Goal: Transaction & Acquisition: Purchase product/service

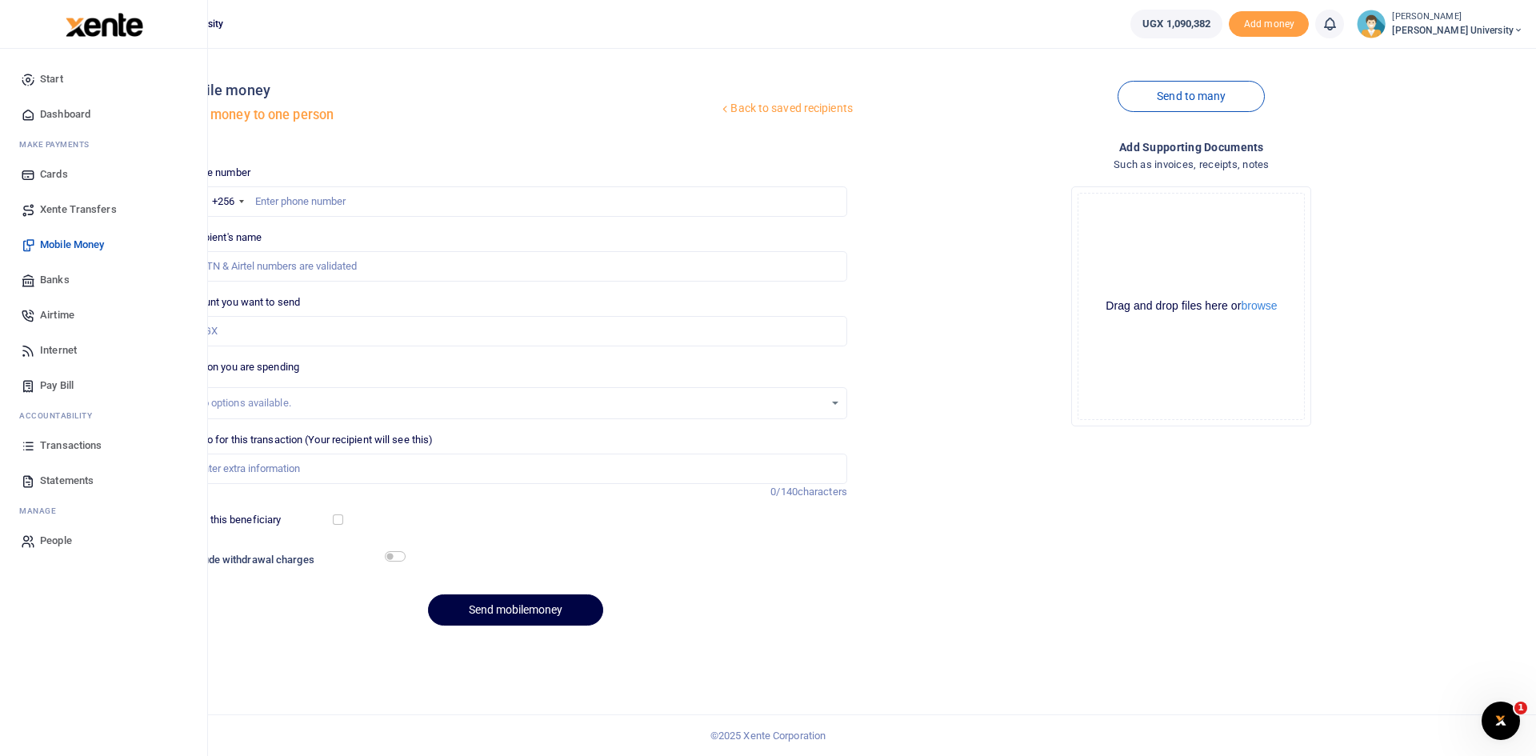
click at [31, 113] on icon at bounding box center [28, 114] width 14 height 14
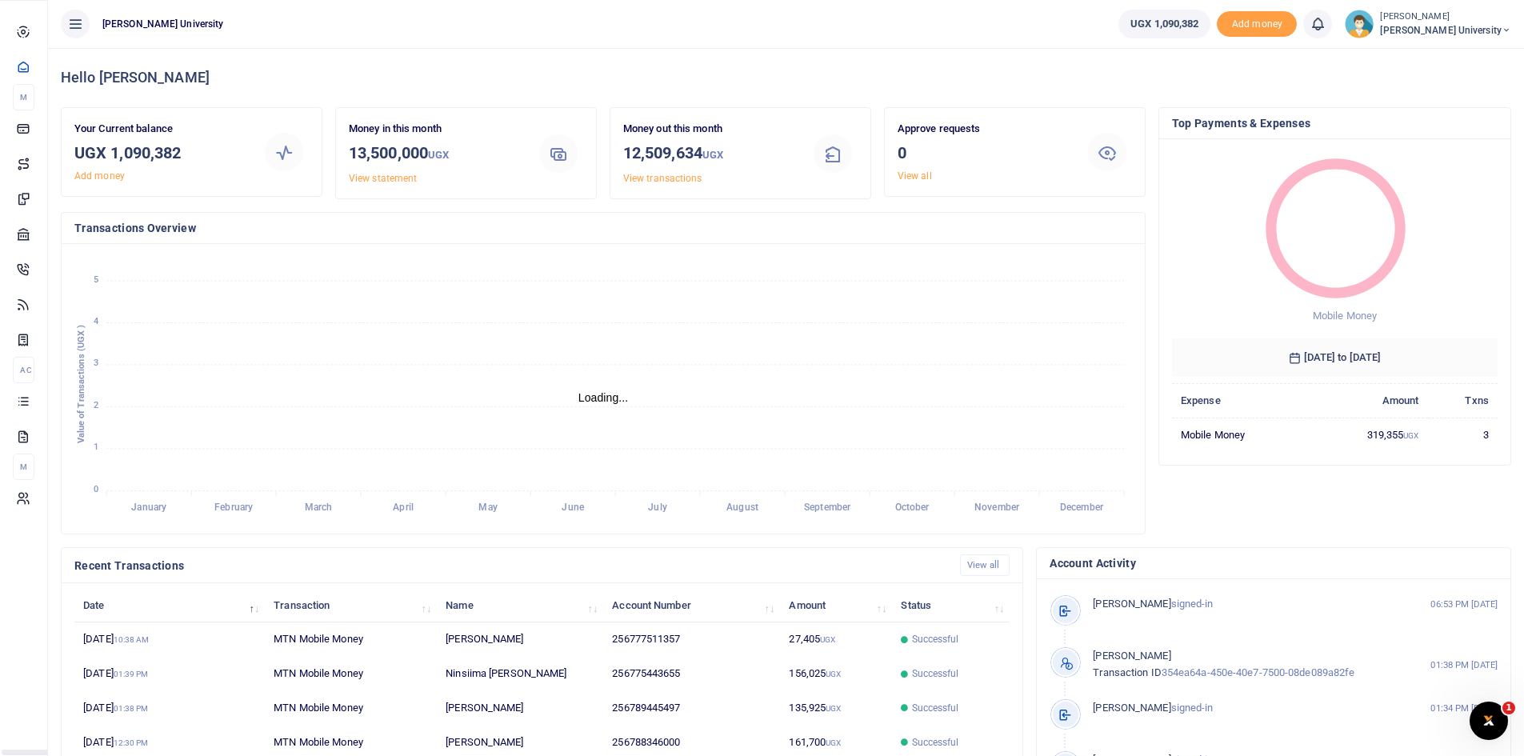
scroll to position [13, 13]
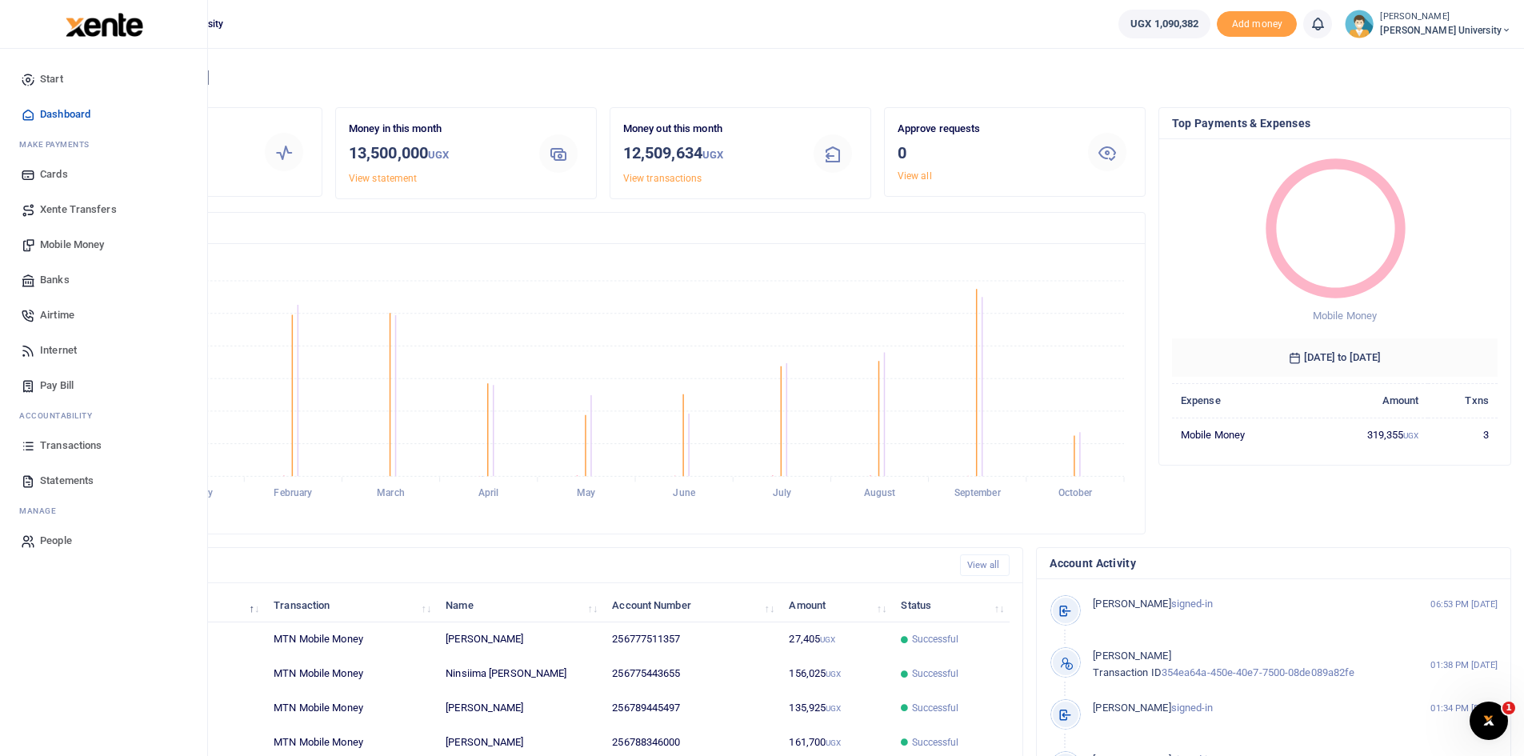
click at [79, 242] on span "Mobile Money" at bounding box center [72, 245] width 64 height 16
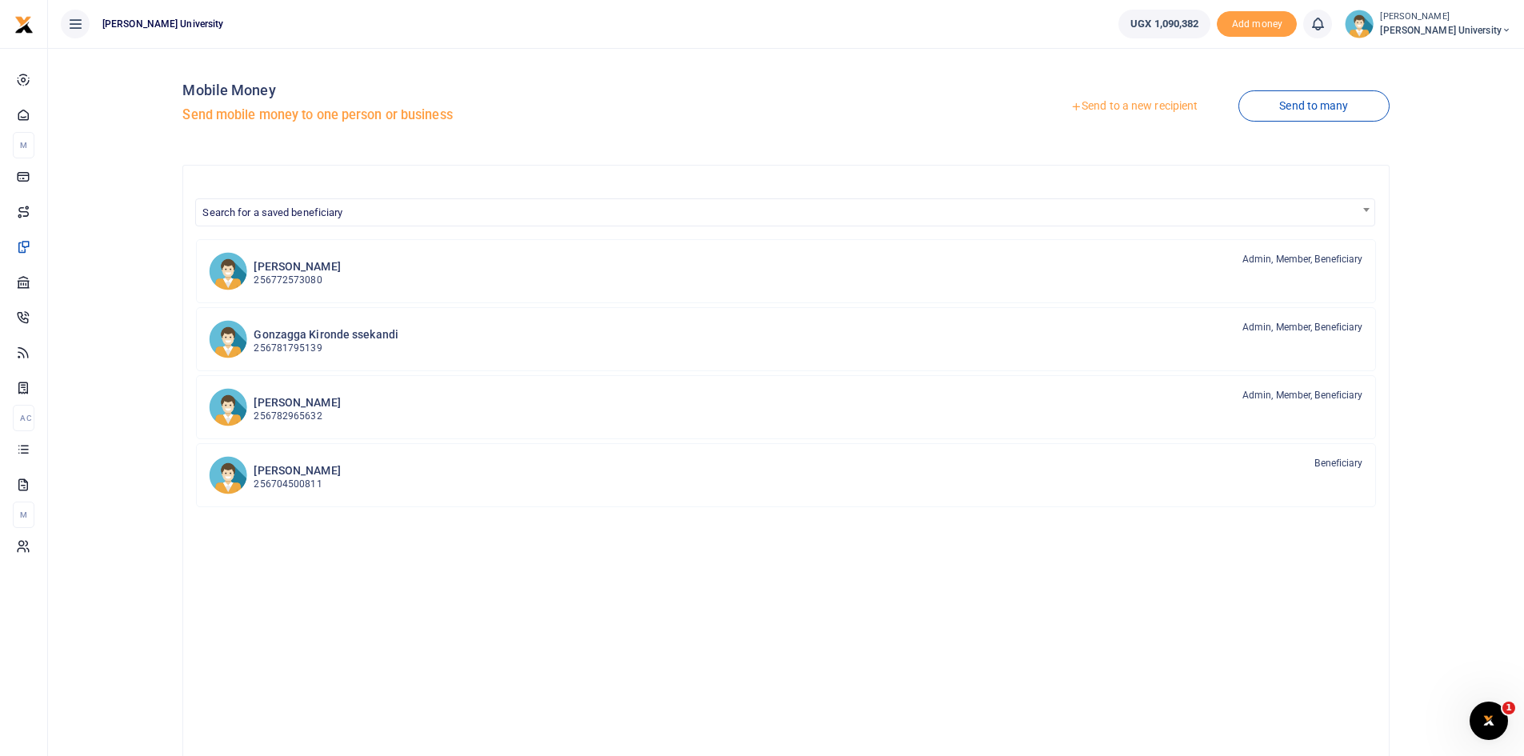
click at [1105, 103] on link "Send to a new recipient" at bounding box center [1134, 106] width 209 height 29
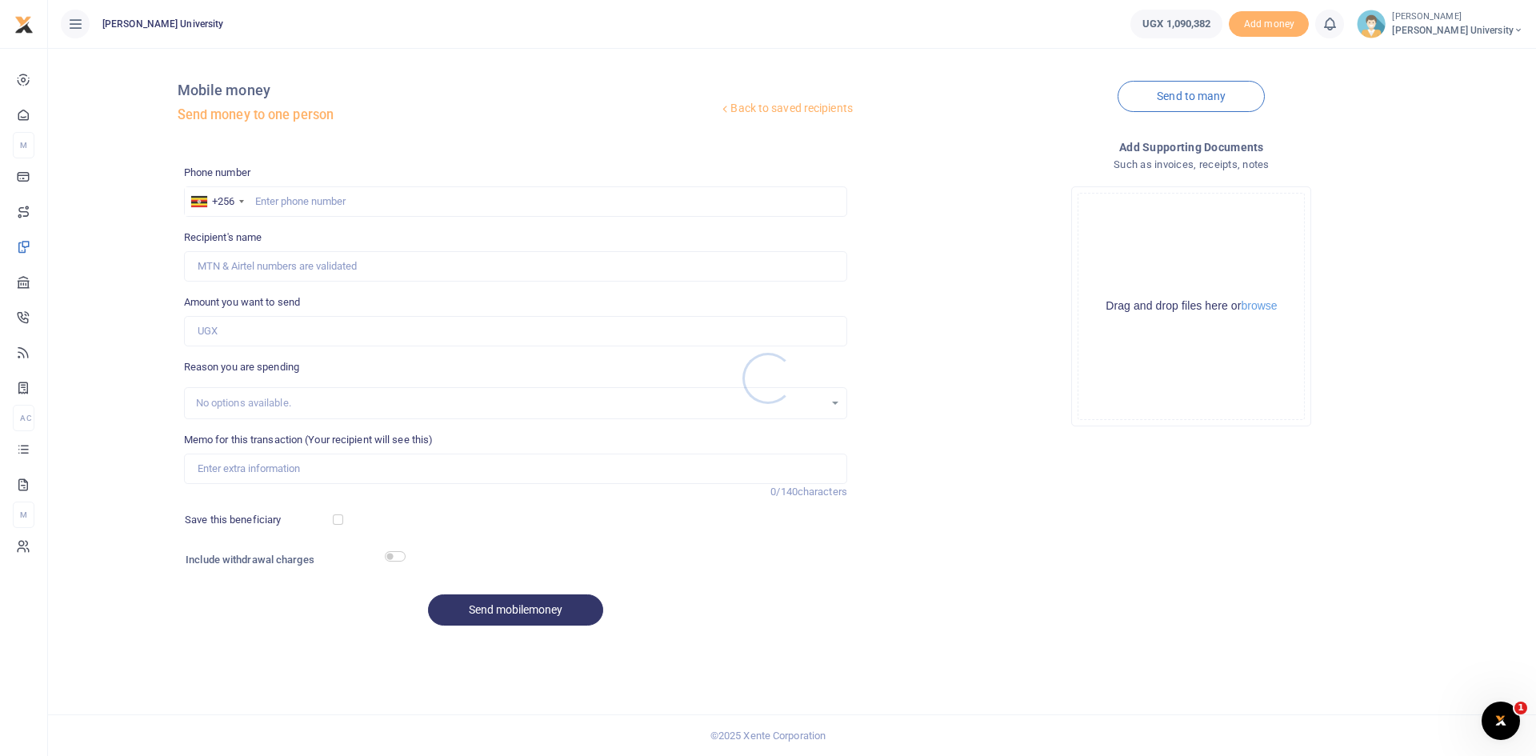
click at [281, 200] on div at bounding box center [768, 378] width 1536 height 756
click at [272, 200] on div at bounding box center [768, 378] width 1536 height 756
click at [272, 200] on input "text" at bounding box center [515, 201] width 663 height 30
type input "0772587952"
type input "Daniel Kabonge Kaye"
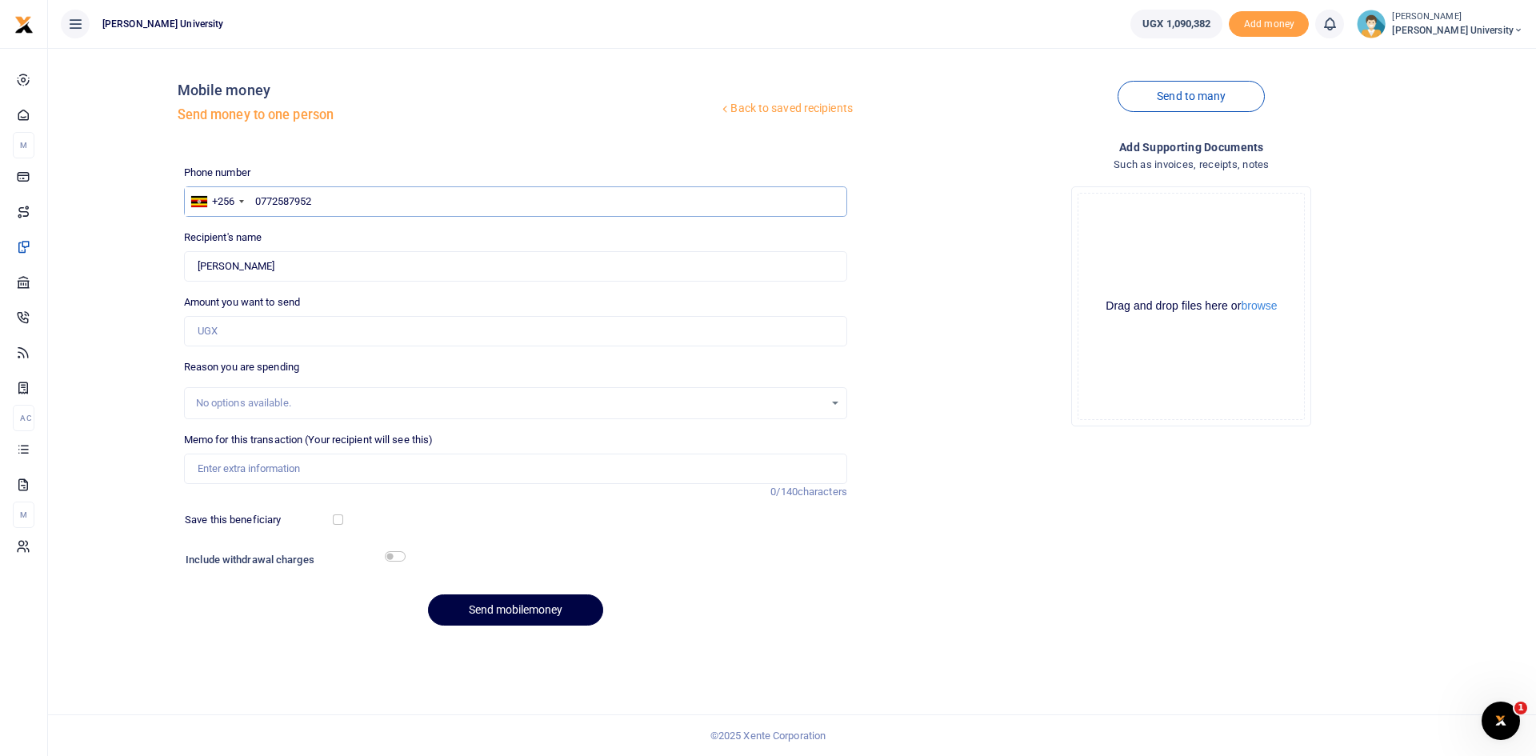
type input "0772587952"
click at [226, 334] on input "Amount you want to send" at bounding box center [515, 331] width 663 height 30
type input "250,000"
click at [230, 475] on input "Memo for this transaction (Your recipient will see this)" at bounding box center [515, 469] width 663 height 30
type input "P"
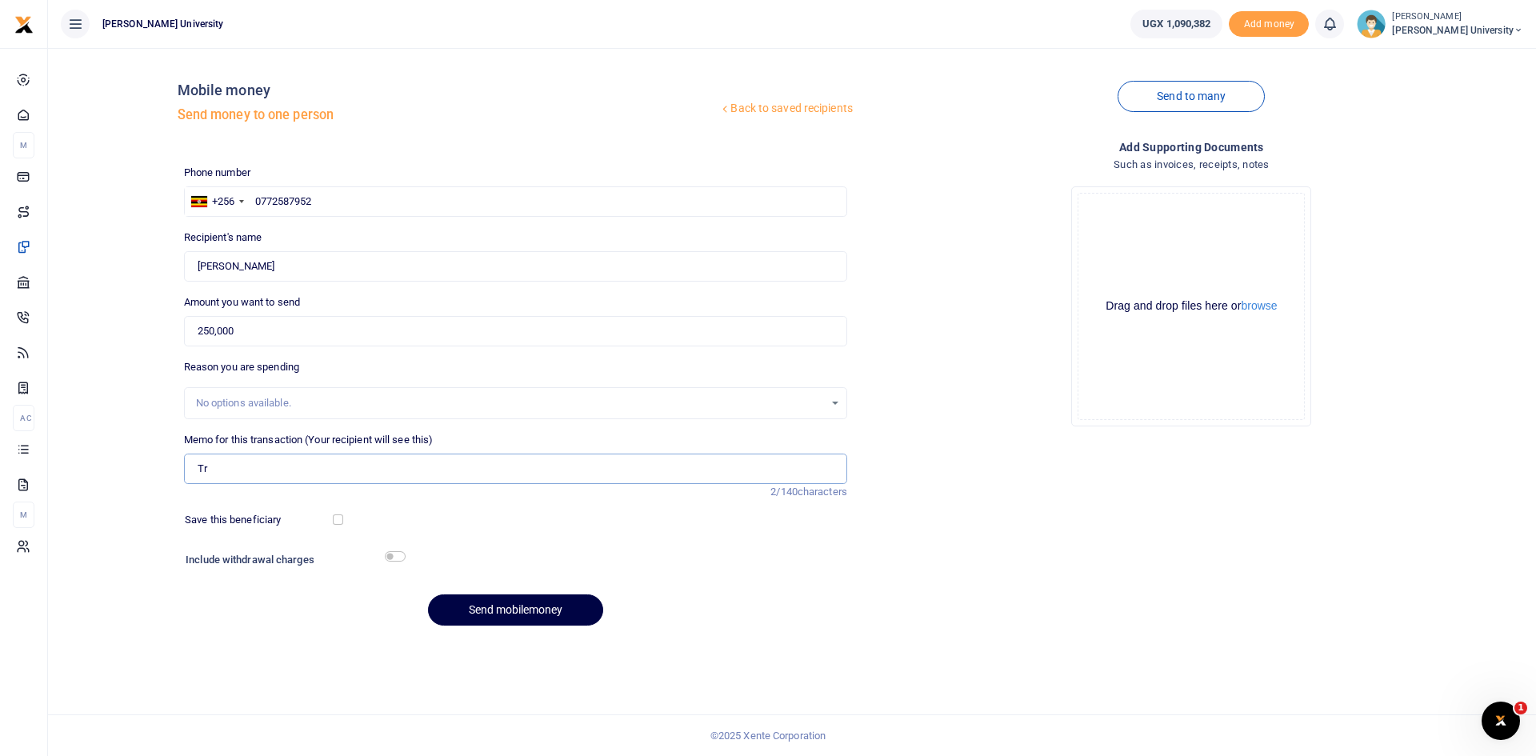
type input "T"
click at [316, 470] on input "Part Disbursement to Busitema University for research symposium" at bounding box center [515, 469] width 663 height 30
click at [523, 476] on input "Part Disbursement to Busitema University for research symposium" at bounding box center [515, 469] width 663 height 30
type input "Part Disbursement to Busitema University for research symposium"
click at [506, 611] on button "Send mobilemoney" at bounding box center [515, 610] width 175 height 31
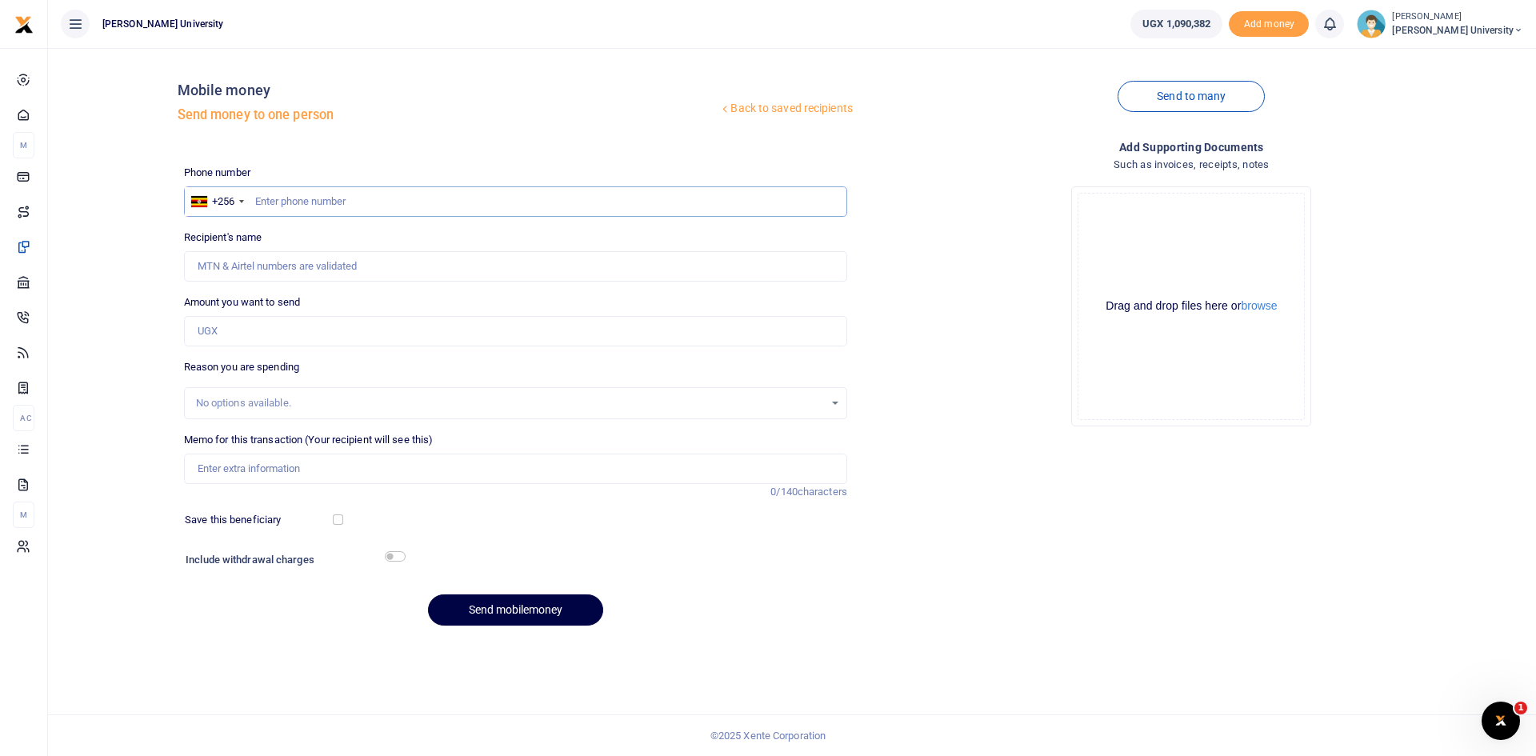
click at [306, 194] on input "text" at bounding box center [515, 201] width 663 height 30
click at [256, 206] on input "text" at bounding box center [515, 201] width 663 height 30
type input "0771919026"
type input "Benard Owere"
type input "0771919026"
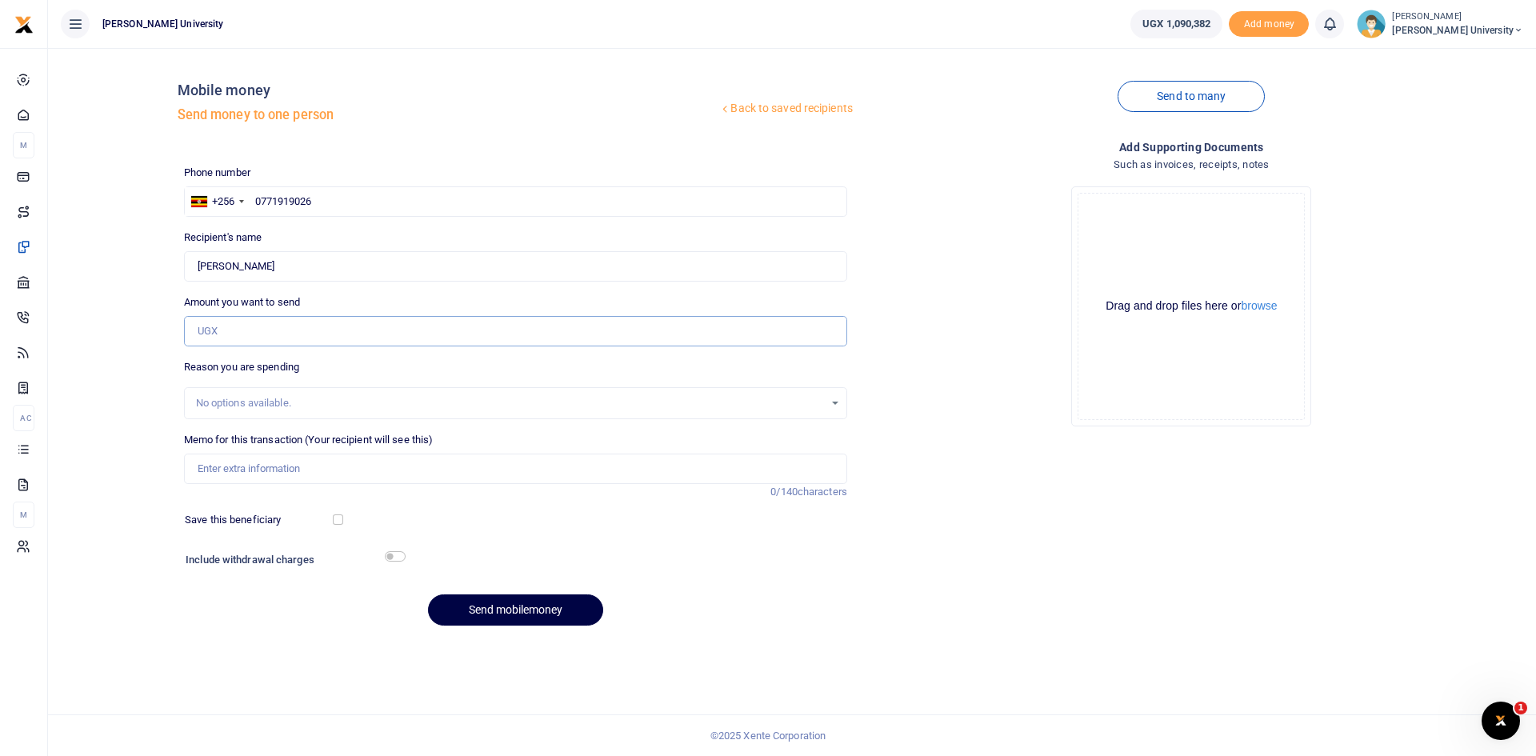
click at [209, 331] on input "Amount you want to send" at bounding box center [515, 331] width 663 height 30
type input "250,000"
click at [221, 467] on input "Memo for this transaction (Your recipient will see this)" at bounding box center [515, 469] width 663 height 30
click at [546, 465] on input "Transport and one night accomodation Part disbursement for the Busitema Symposi…" at bounding box center [515, 469] width 663 height 30
type input "Transport and one night accomodation Part disbursement for the Busitema researc…"
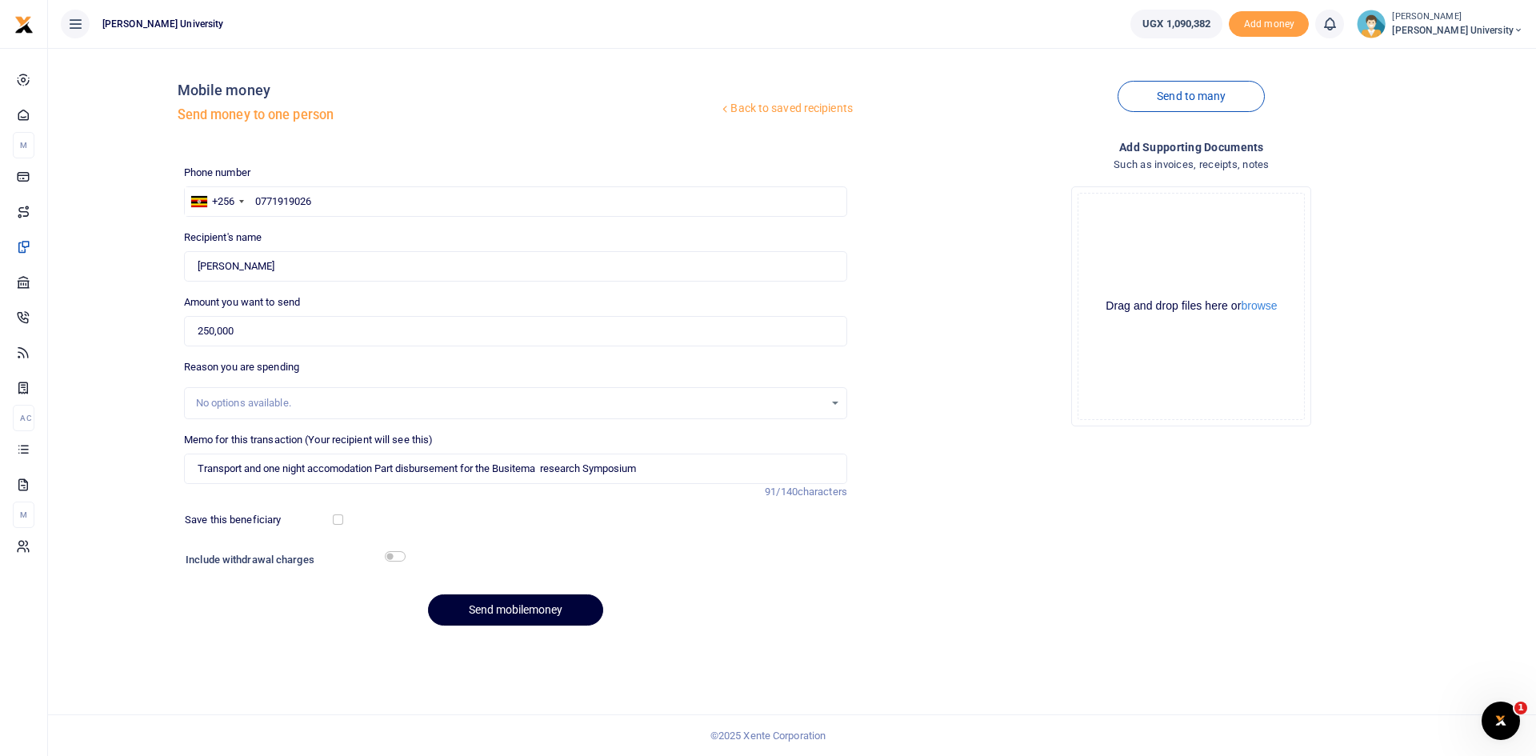
click at [539, 612] on button "Send mobilemoney" at bounding box center [515, 610] width 175 height 31
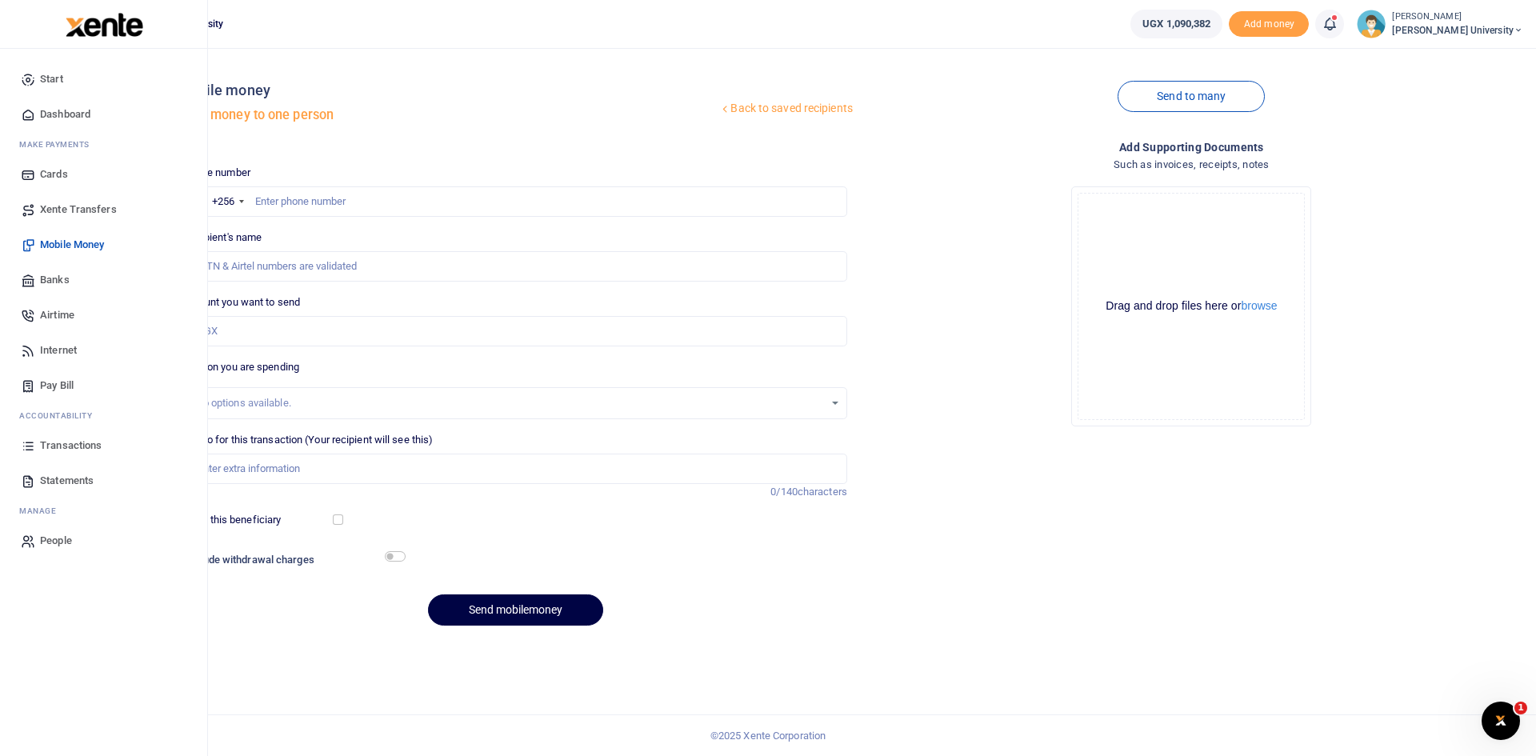
click at [52, 109] on span "Dashboard" at bounding box center [65, 114] width 50 height 16
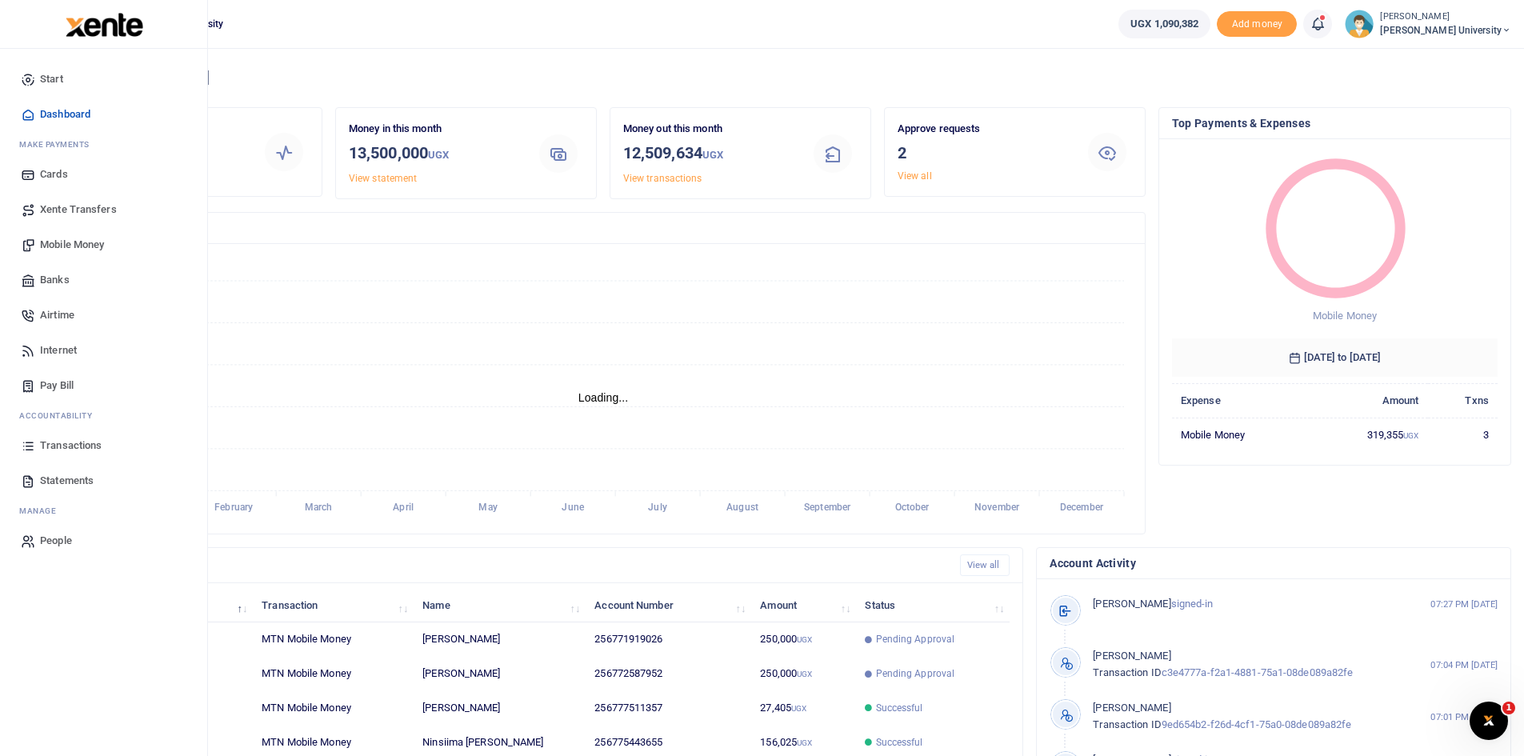
click at [96, 246] on span "Mobile Money" at bounding box center [72, 245] width 64 height 16
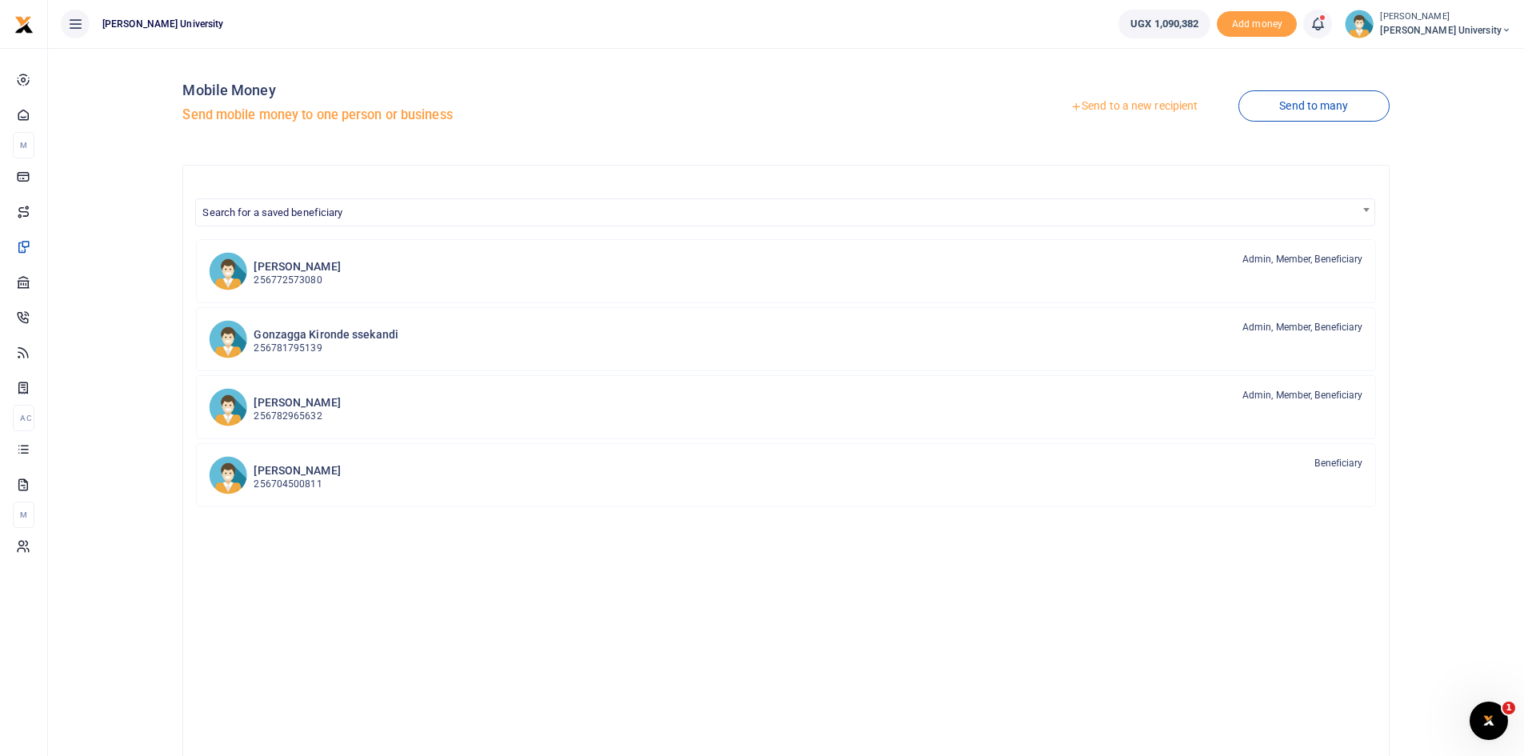
click at [1109, 108] on link "Send to a new recipient" at bounding box center [1134, 106] width 209 height 29
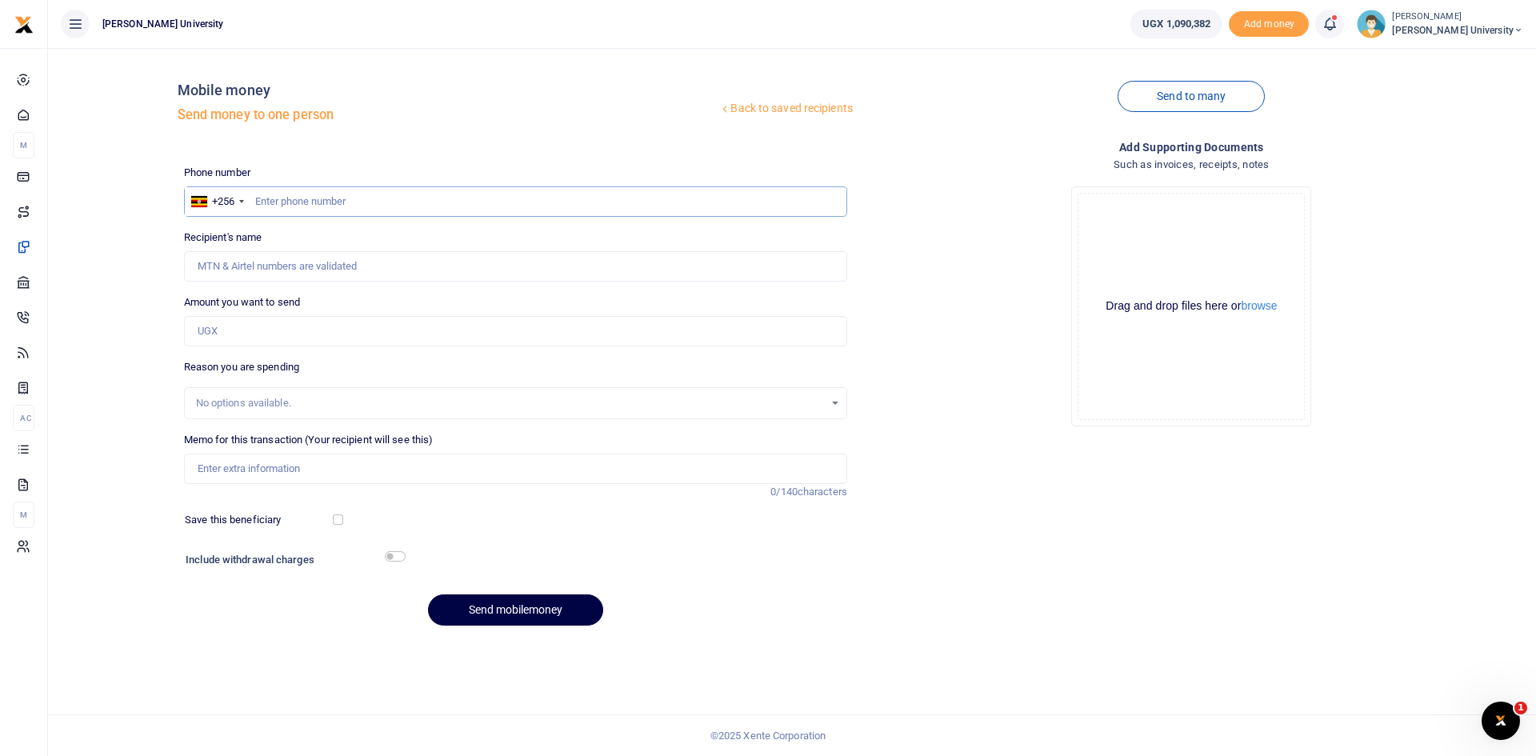
click at [298, 206] on input "text" at bounding box center [515, 201] width 663 height 30
type input "0778130220"
type input "Alphonsina Mujawimana"
type input "0778130220"
click at [211, 334] on input "Amount you want to send" at bounding box center [515, 331] width 663 height 30
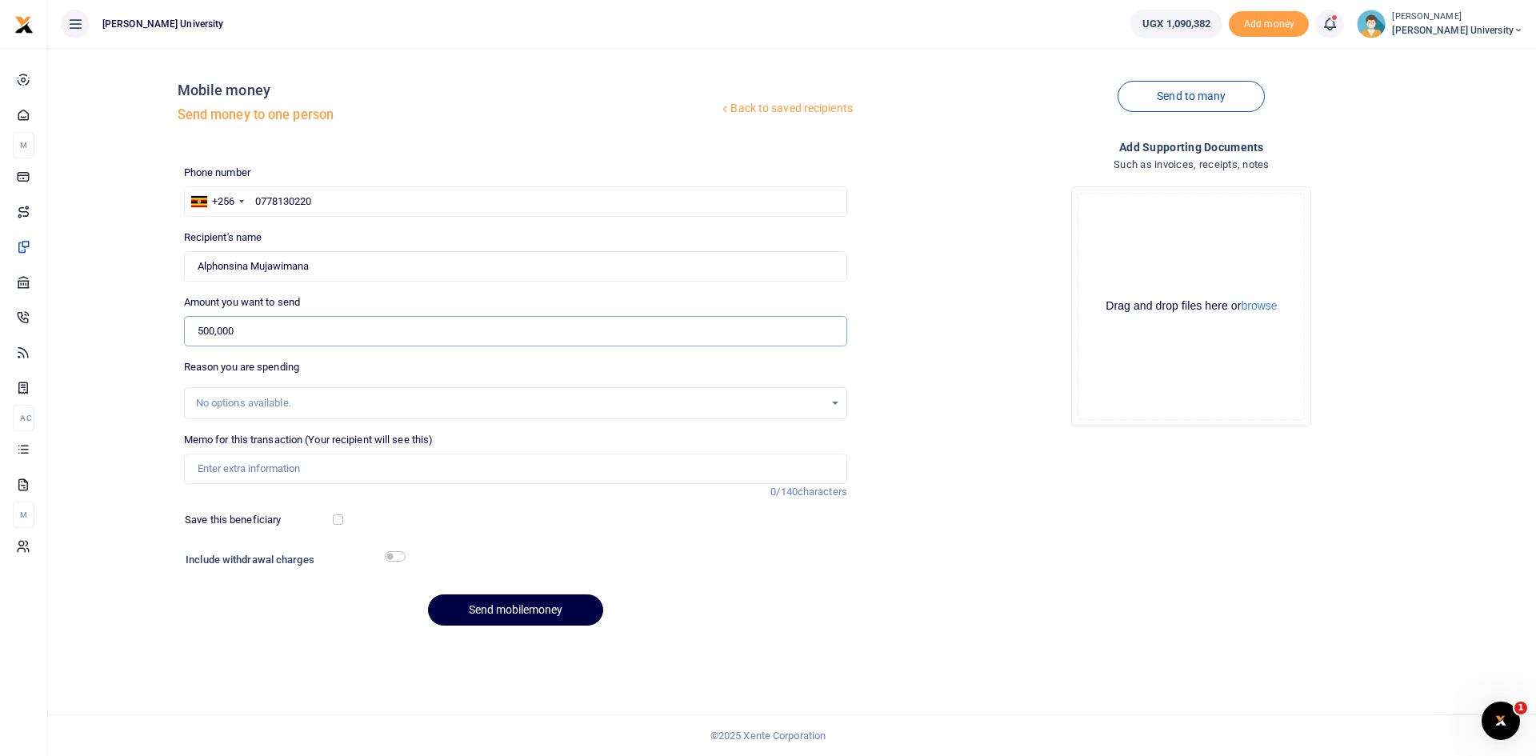
type input "500,000"
click at [207, 467] on input "Memo for this transaction (Your recipient will see this)" at bounding box center [515, 469] width 663 height 30
type input "Part disbursement for the Busitema Research symposium"
click at [531, 611] on button "Send mobilemoney" at bounding box center [515, 610] width 175 height 31
